Goal: Entertainment & Leisure: Consume media (video, audio)

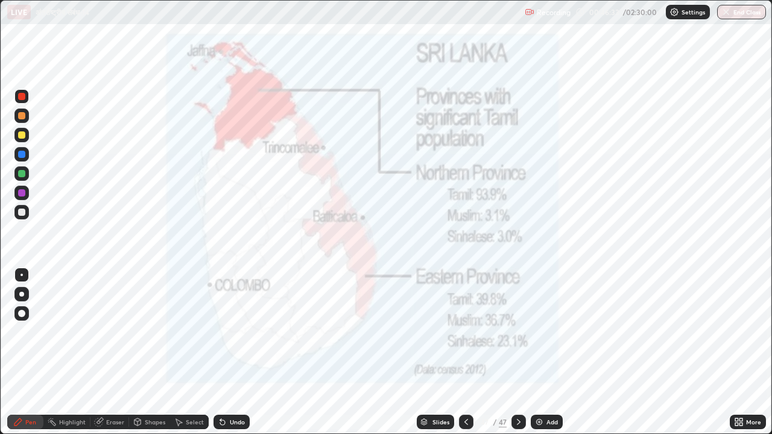
scroll to position [434, 772]
click at [516, 421] on icon at bounding box center [519, 423] width 10 height 10
click at [518, 425] on icon at bounding box center [519, 423] width 10 height 10
click at [421, 419] on icon at bounding box center [424, 422] width 7 height 7
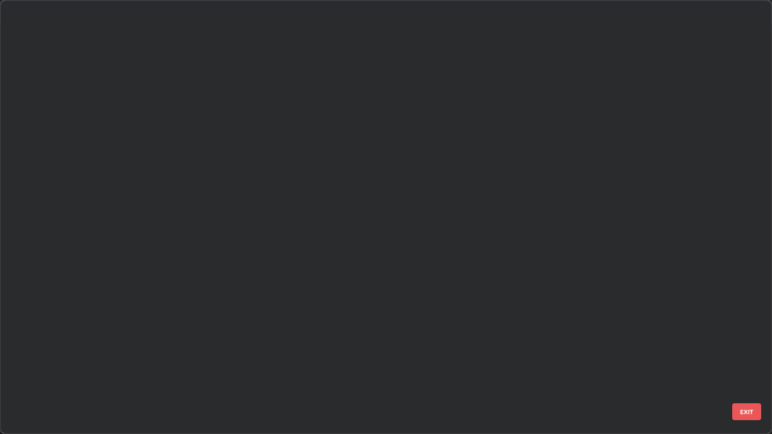
scroll to position [0, 0]
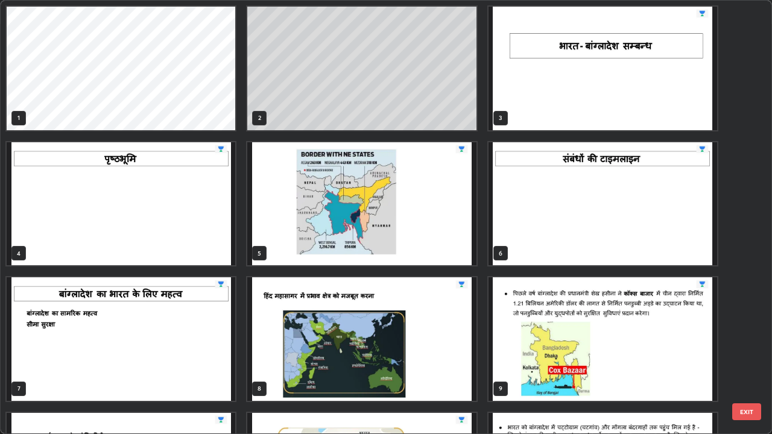
click at [600, 80] on img "grid" at bounding box center [603, 69] width 229 height 124
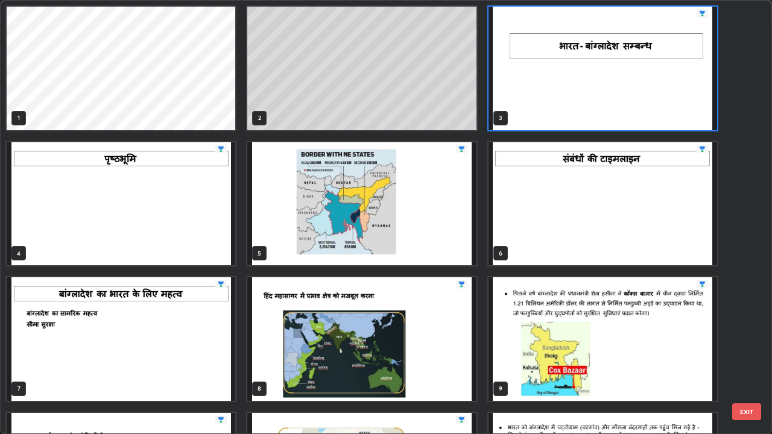
click at [602, 84] on img "grid" at bounding box center [603, 69] width 229 height 124
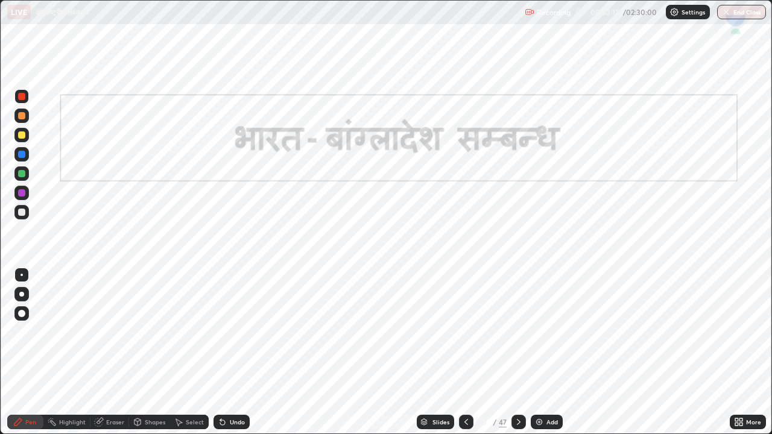
click at [604, 85] on img "grid" at bounding box center [603, 69] width 229 height 124
click at [518, 418] on icon at bounding box center [519, 423] width 10 height 10
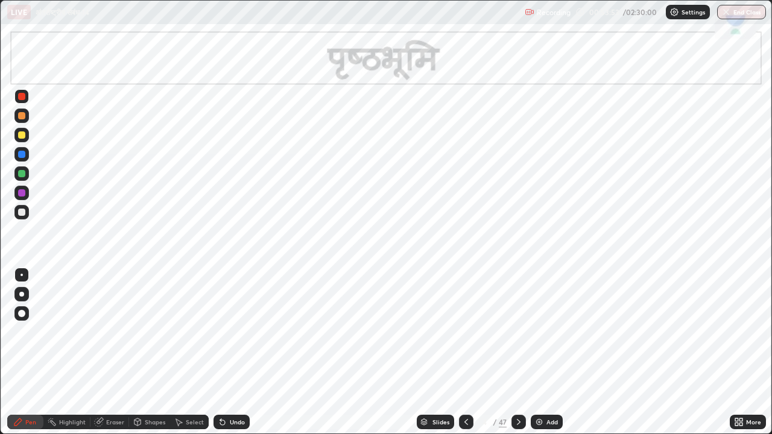
click at [516, 421] on icon at bounding box center [519, 423] width 10 height 10
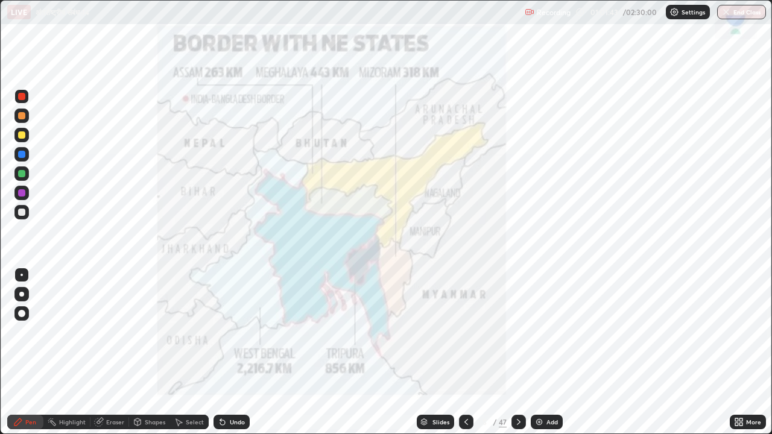
click at [518, 419] on icon at bounding box center [519, 423] width 10 height 10
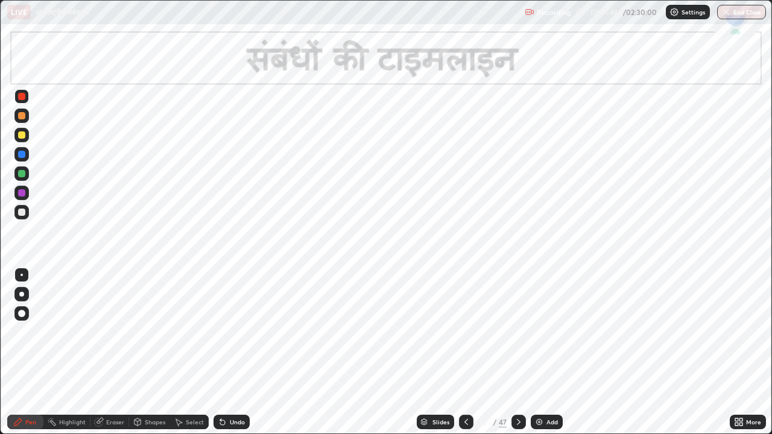
click at [518, 420] on icon at bounding box center [519, 423] width 10 height 10
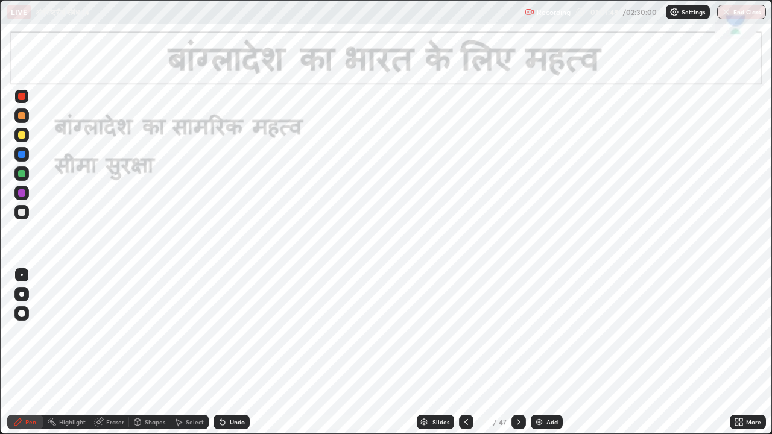
click at [465, 422] on icon at bounding box center [467, 422] width 4 height 6
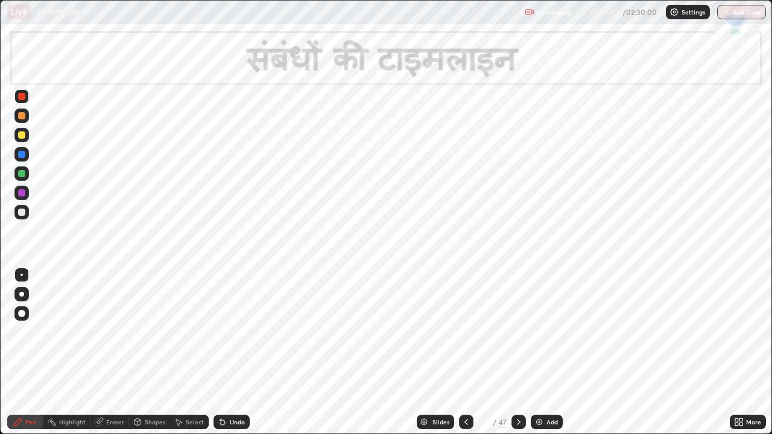
click at [516, 420] on icon at bounding box center [519, 423] width 10 height 10
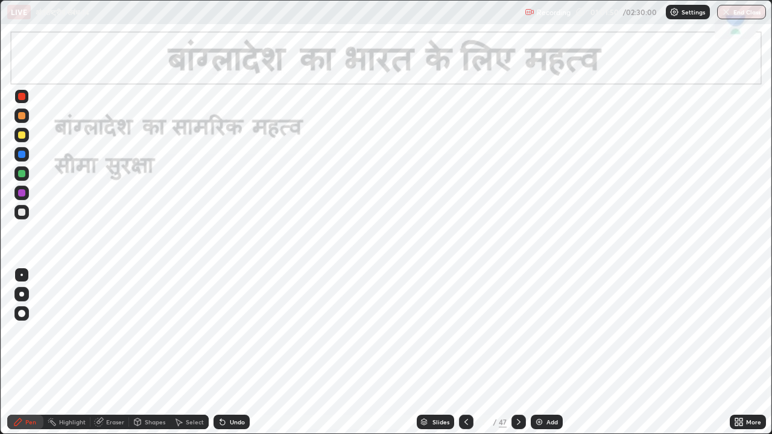
click at [517, 421] on icon at bounding box center [519, 423] width 10 height 10
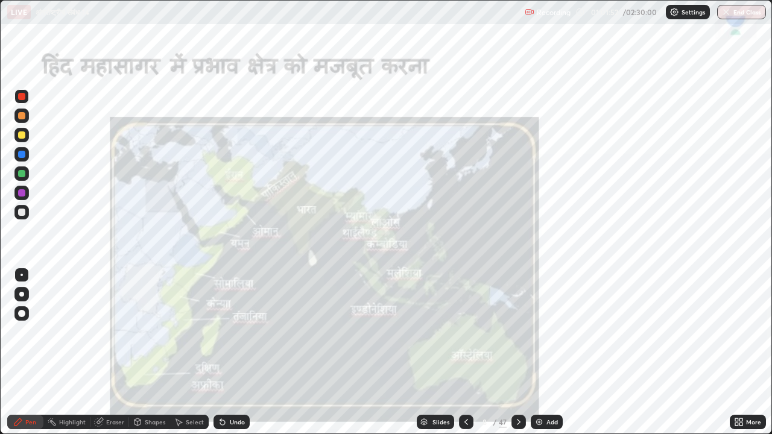
click at [468, 421] on icon at bounding box center [467, 423] width 10 height 10
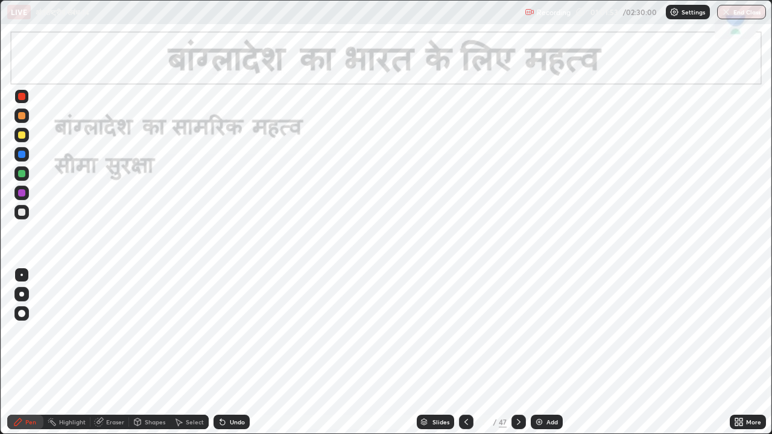
click at [465, 419] on icon at bounding box center [467, 423] width 10 height 10
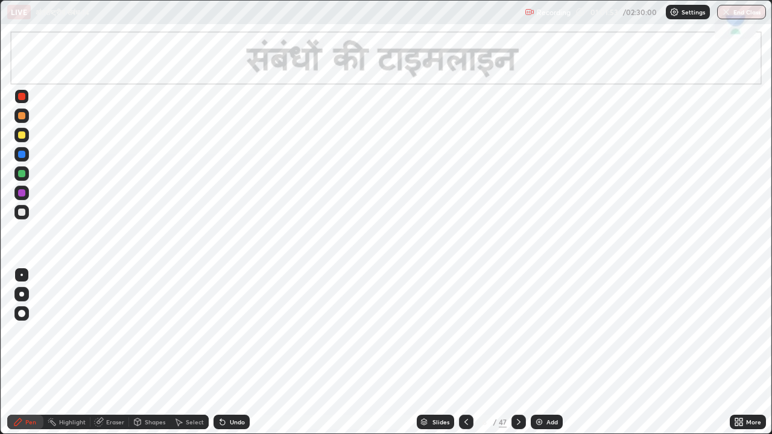
click at [464, 420] on icon at bounding box center [467, 423] width 10 height 10
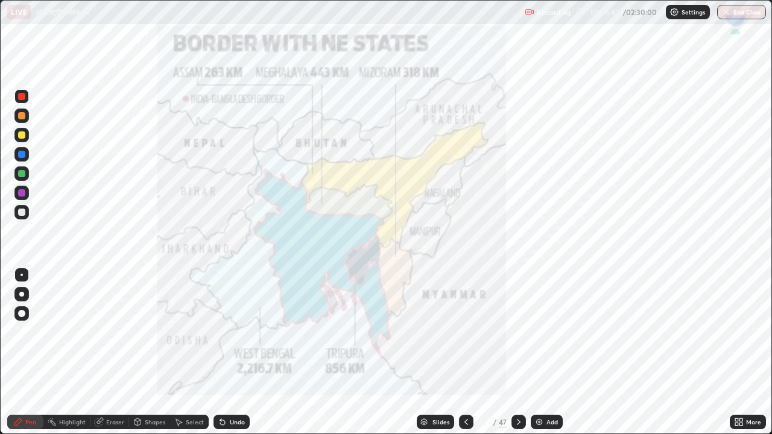
click at [515, 420] on icon at bounding box center [519, 423] width 10 height 10
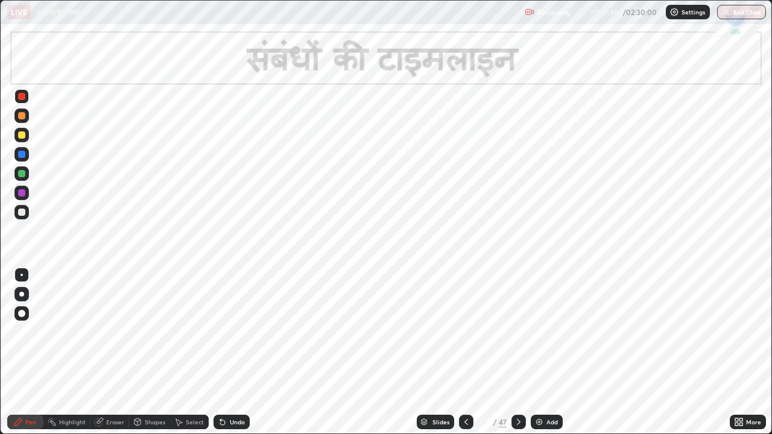
click at [465, 422] on icon at bounding box center [467, 423] width 10 height 10
